Goal: Task Accomplishment & Management: Use online tool/utility

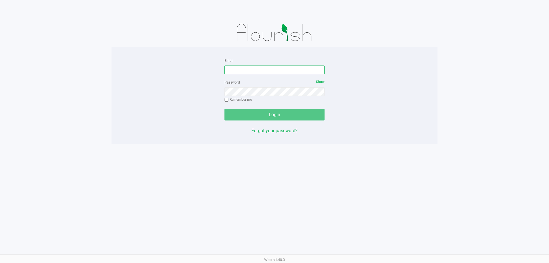
click at [261, 71] on input "Email" at bounding box center [274, 69] width 100 height 9
type input "[EMAIL_ADDRESS][DOMAIN_NAME]"
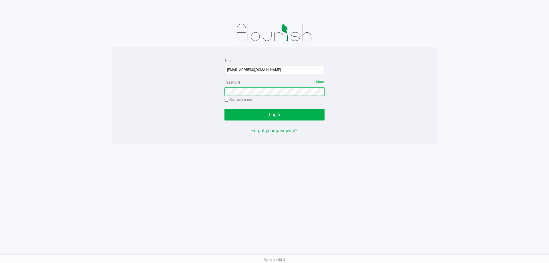
click at [224, 109] on button "Login" at bounding box center [274, 114] width 100 height 11
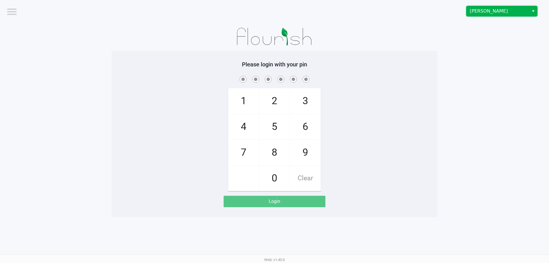
click at [478, 16] on kendo-dropdownlist "[PERSON_NAME]" at bounding box center [501, 11] width 71 height 11
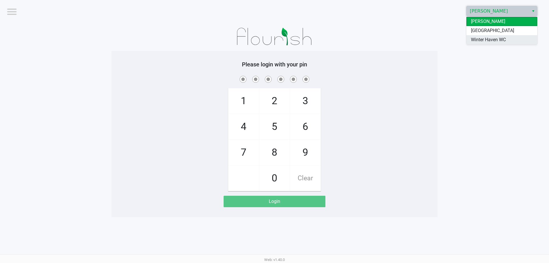
click at [478, 37] on span "Winter Haven WC" at bounding box center [488, 39] width 35 height 7
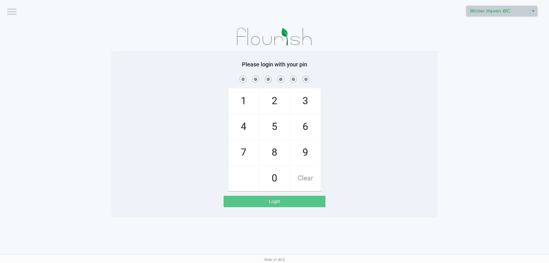
click at [439, 76] on app-pos-login-wrapper "Logout [GEOGRAPHIC_DATA] WC Please login with your pin 1 4 7 2 5 8 0 3 6 9 Clea…" at bounding box center [274, 108] width 549 height 217
checkbox input "true"
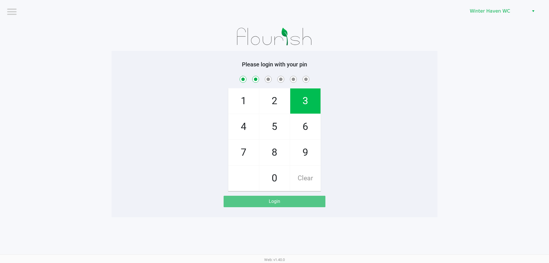
checkbox input "true"
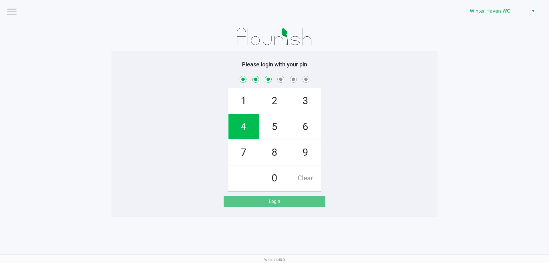
checkbox input "true"
